Goal: Task Accomplishment & Management: Use online tool/utility

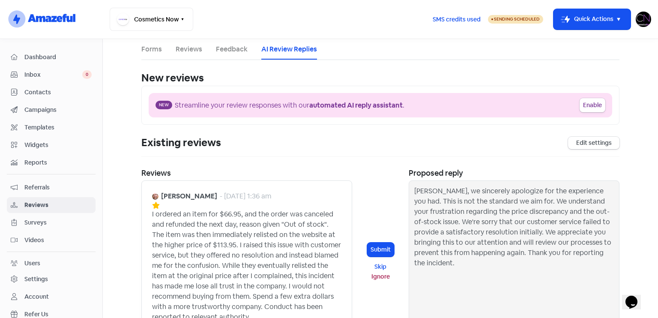
click at [40, 53] on span "Dashboard" at bounding box center [57, 57] width 67 height 9
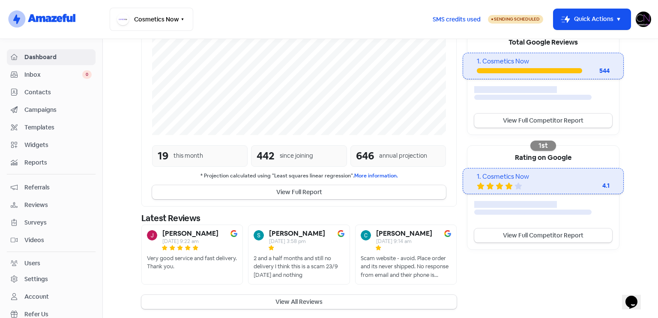
scroll to position [179, 0]
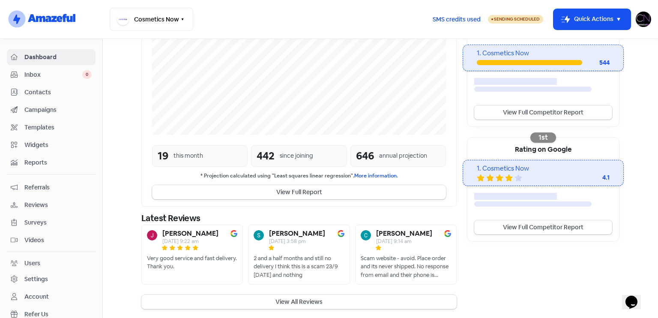
click at [39, 201] on span "Reviews" at bounding box center [57, 205] width 67 height 9
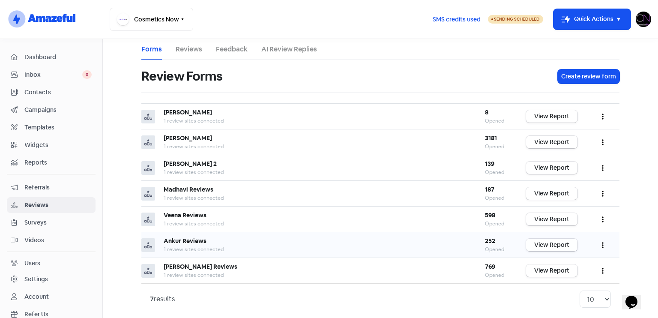
click at [567, 245] on link "View Report" at bounding box center [551, 245] width 51 height 12
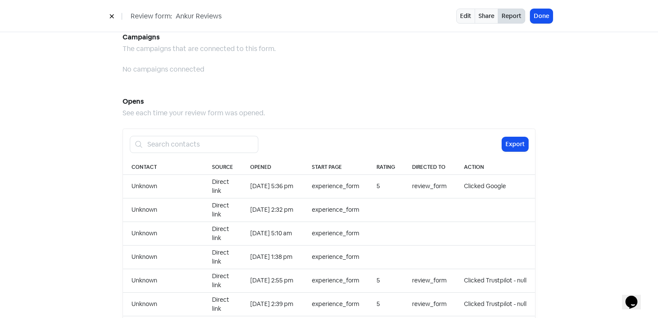
scroll to position [880, 0]
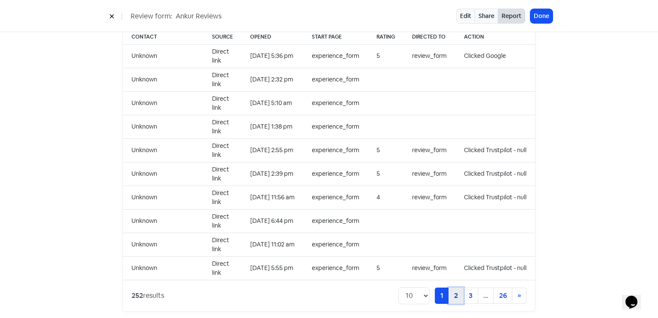
click at [450, 287] on link "2" at bounding box center [456, 295] width 15 height 16
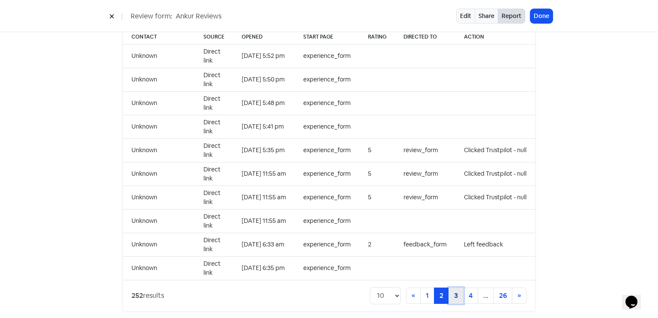
click at [451, 287] on link "3" at bounding box center [456, 295] width 15 height 16
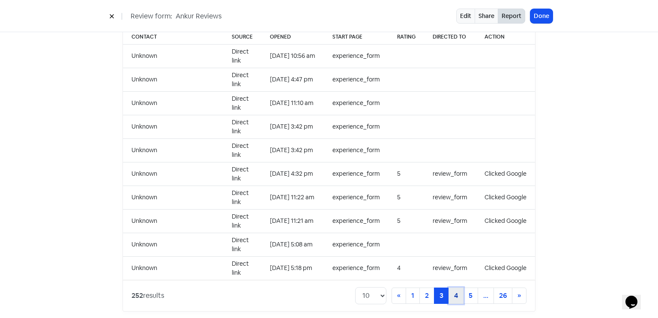
click at [454, 287] on link "4" at bounding box center [456, 295] width 15 height 16
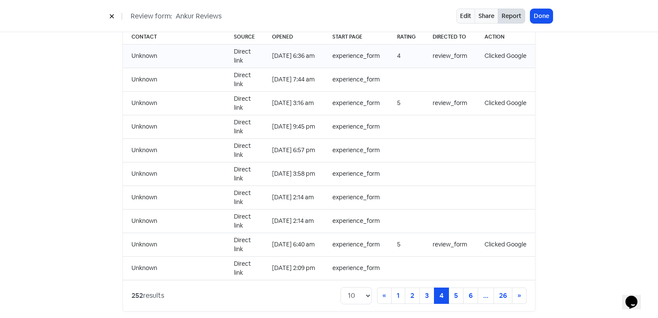
click at [394, 51] on td "4" at bounding box center [407, 56] width 36 height 24
click at [424, 287] on link "3" at bounding box center [426, 295] width 15 height 16
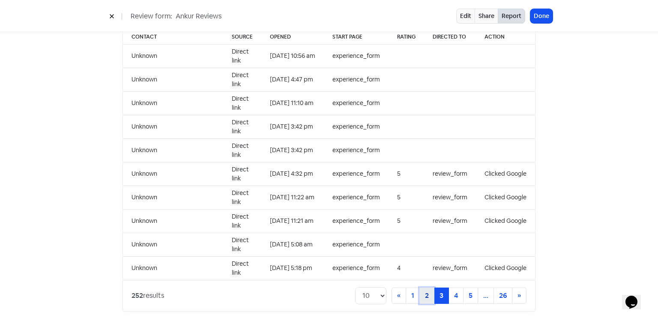
click at [424, 287] on link "2" at bounding box center [426, 295] width 15 height 16
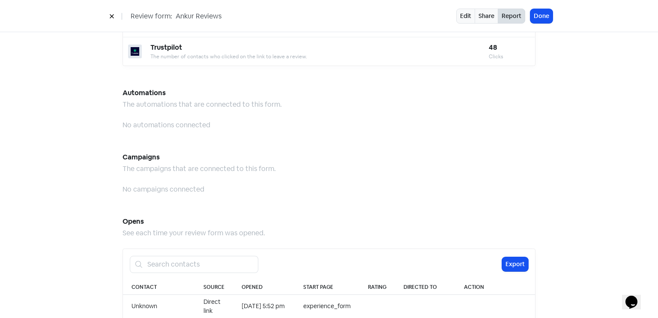
scroll to position [880, 0]
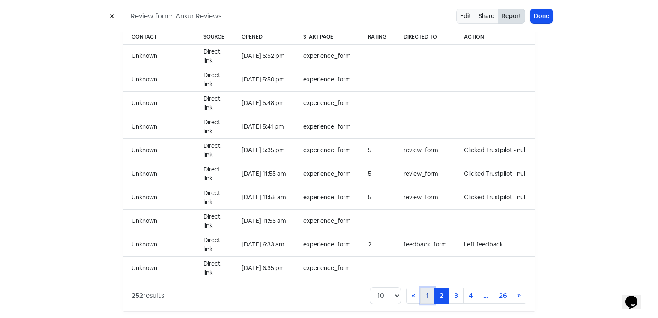
click at [430, 287] on link "1" at bounding box center [427, 295] width 14 height 16
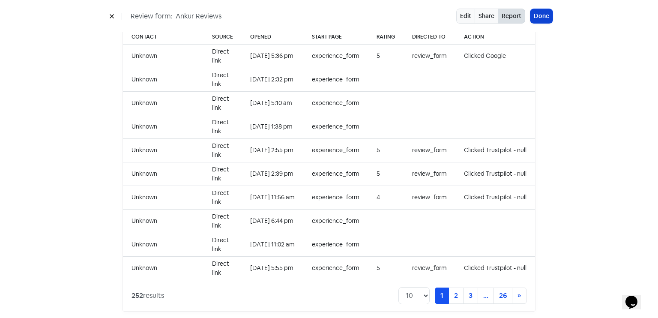
click at [536, 14] on button "Done" at bounding box center [541, 16] width 22 height 14
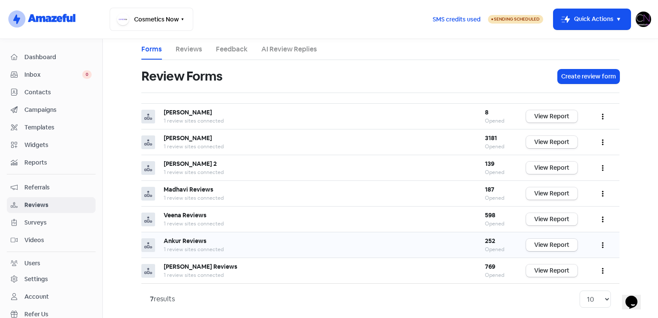
click at [601, 240] on button "button" at bounding box center [603, 245] width 16 height 20
click at [574, 263] on link "Preview" at bounding box center [575, 266] width 72 height 17
click at [542, 243] on link "View Report" at bounding box center [551, 245] width 51 height 12
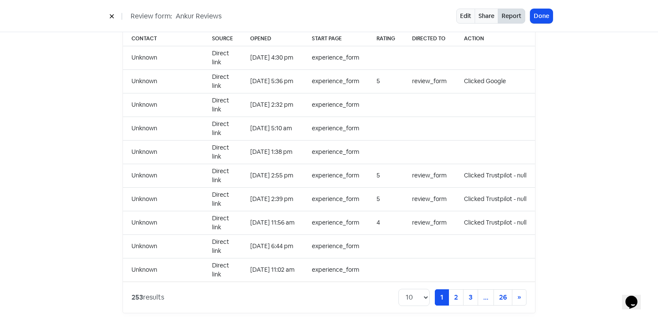
scroll to position [880, 0]
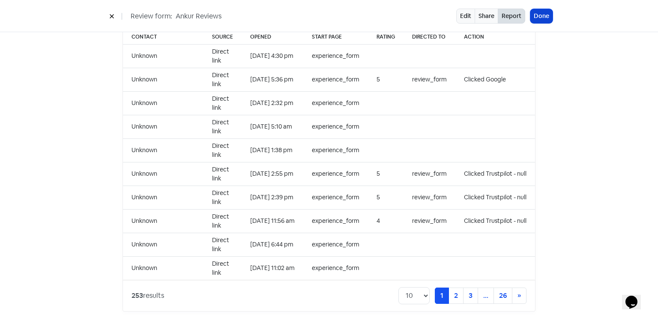
click at [535, 21] on button "Done" at bounding box center [541, 16] width 22 height 14
